Goal: Task Accomplishment & Management: Complete application form

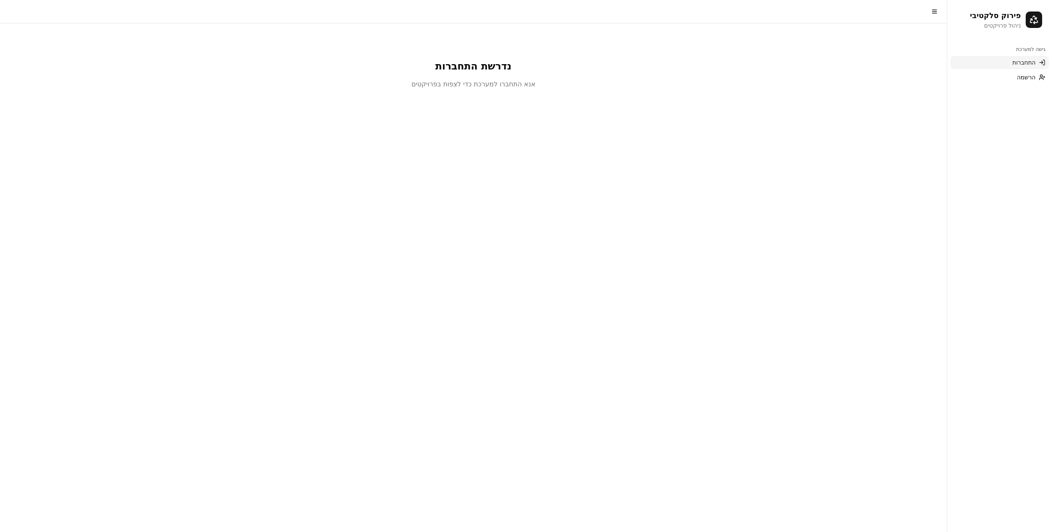
click at [1005, 65] on link "התחברות" at bounding box center [1000, 62] width 98 height 13
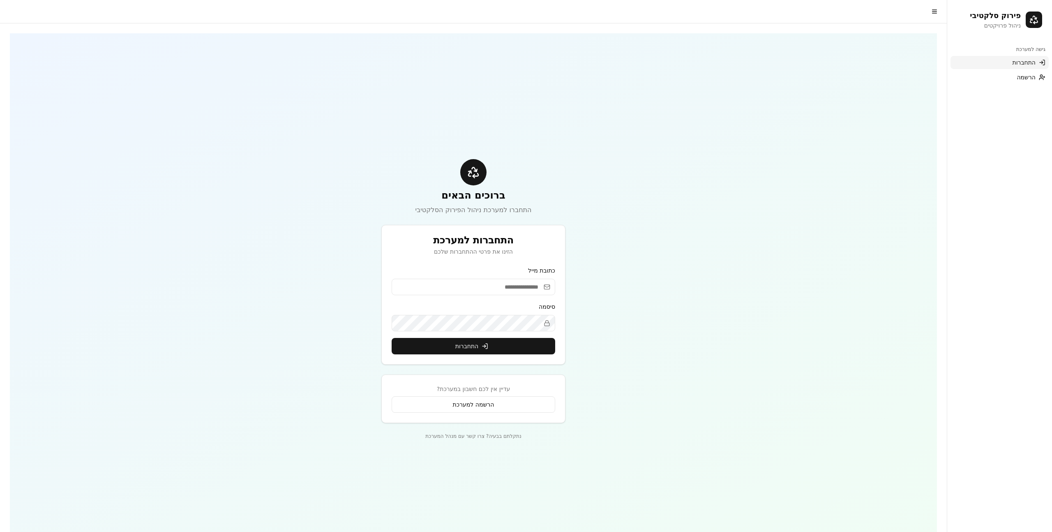
click at [535, 289] on input "email" at bounding box center [474, 287] width 164 height 16
click at [558, 268] on div "כתובת מייל סיסמה התחברות" at bounding box center [473, 315] width 183 height 99
click at [533, 291] on input "email" at bounding box center [474, 287] width 164 height 16
click at [1011, 79] on link "הרשמה" at bounding box center [1000, 77] width 98 height 13
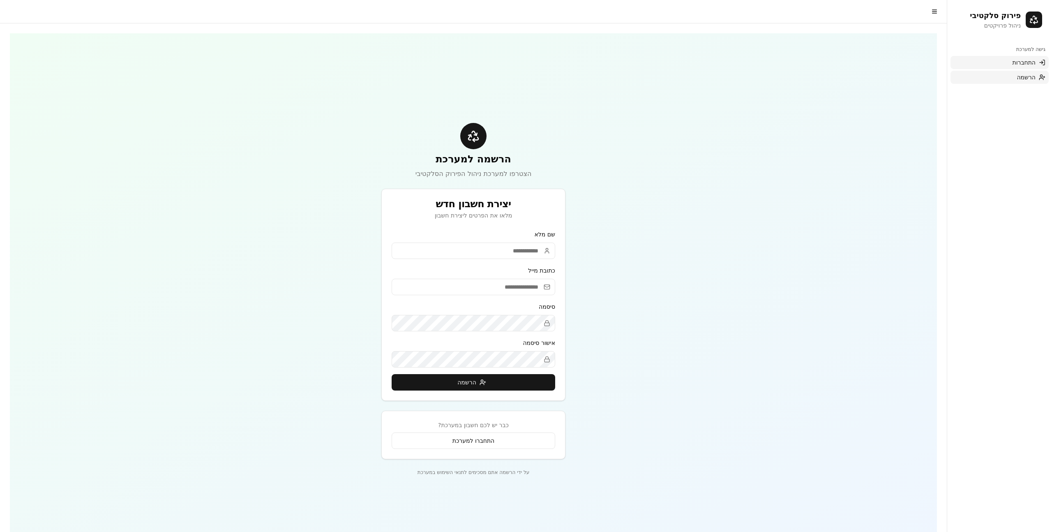
click at [1007, 66] on link "התחברות" at bounding box center [1000, 62] width 98 height 13
